Goal: Information Seeking & Learning: Learn about a topic

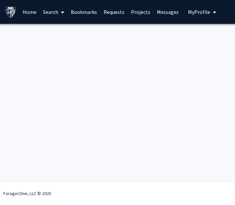
click at [46, 12] on link "Search" at bounding box center [54, 11] width 28 height 23
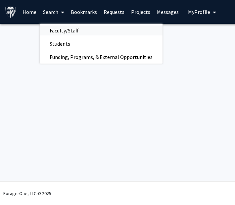
click at [53, 31] on span "Faculty/Staff" at bounding box center [64, 30] width 49 height 13
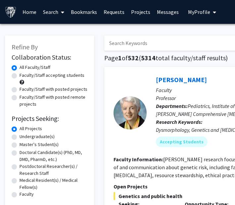
scroll to position [52, 0]
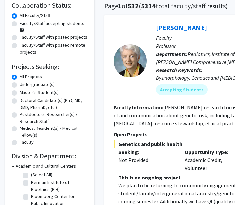
click at [20, 93] on label "Master's Student(s)" at bounding box center [39, 92] width 39 height 7
click at [20, 93] on input "Master's Student(s)" at bounding box center [22, 91] width 4 height 4
radio input "true"
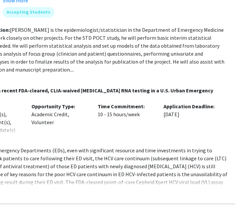
scroll to position [3100, 162]
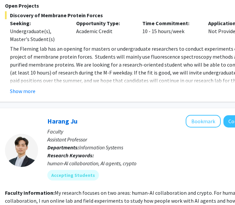
scroll to position [413, 109]
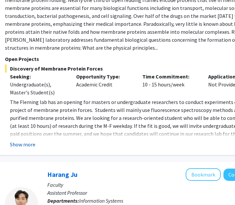
click at [21, 140] on button "Show more" at bounding box center [23, 144] width 26 height 8
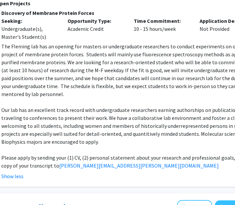
scroll to position [469, 119]
